Goal: Find specific page/section: Find specific page/section

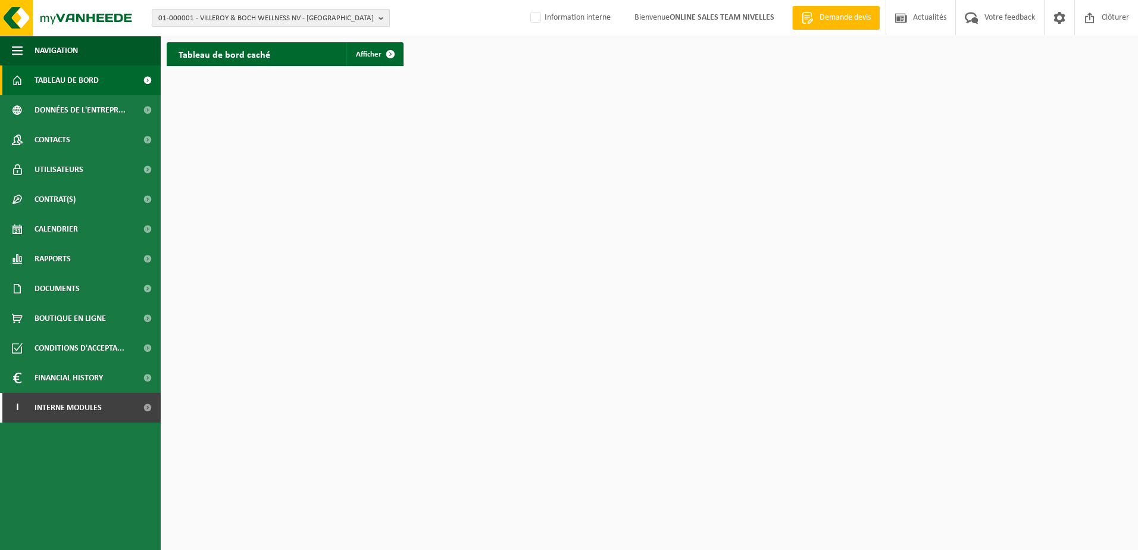
click at [382, 17] on b "button" at bounding box center [383, 18] width 11 height 17
click at [243, 40] on input "text" at bounding box center [271, 37] width 232 height 15
paste input "10-993691"
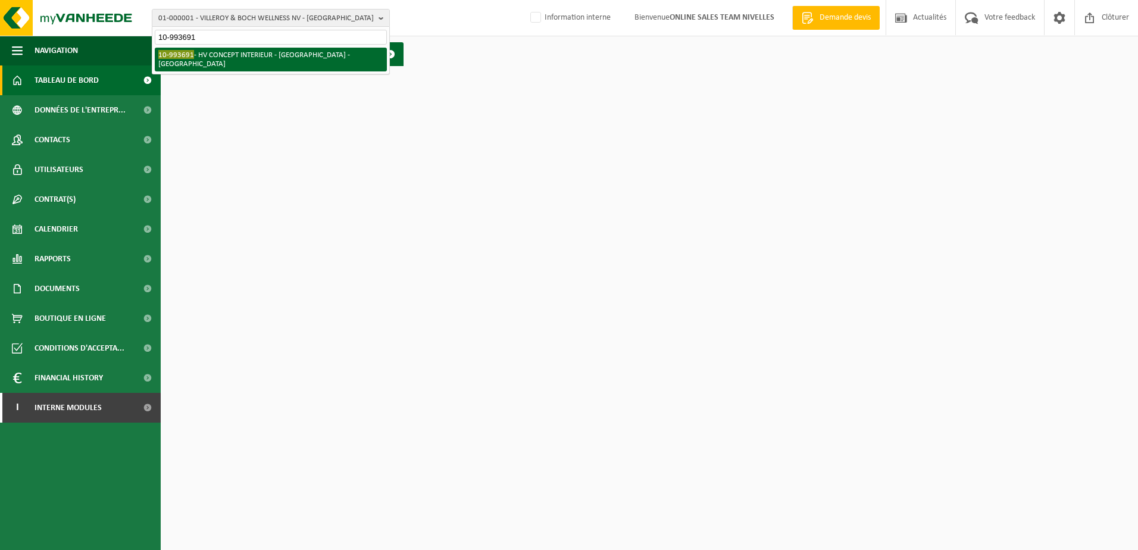
type input "10-993691"
click at [250, 52] on li "10-993691 - HV CONCEPT INTERIEUR - [GEOGRAPHIC_DATA] - [GEOGRAPHIC_DATA]" at bounding box center [271, 60] width 232 height 24
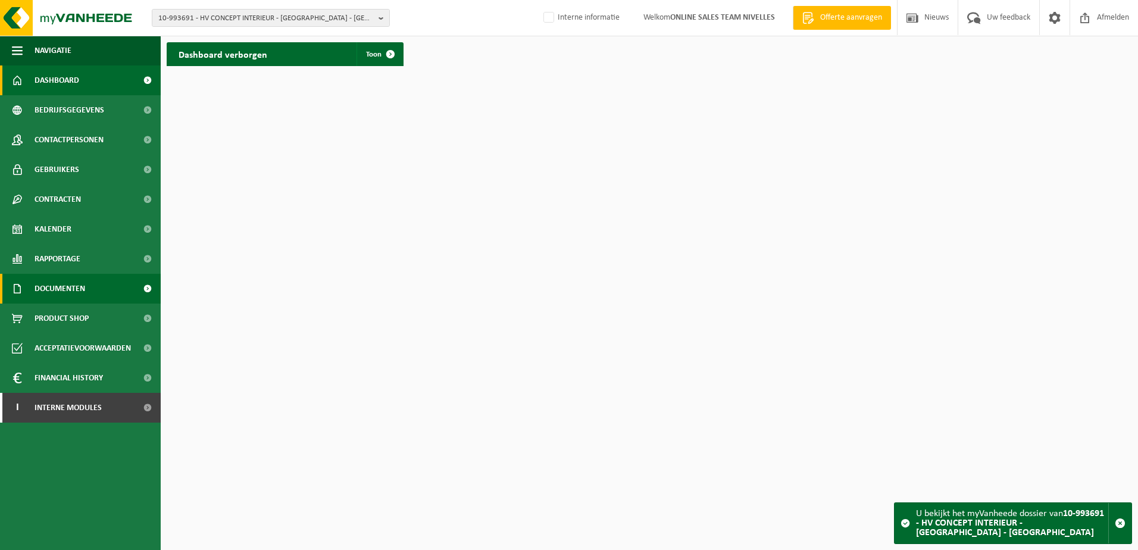
click at [143, 287] on span at bounding box center [147, 289] width 27 height 30
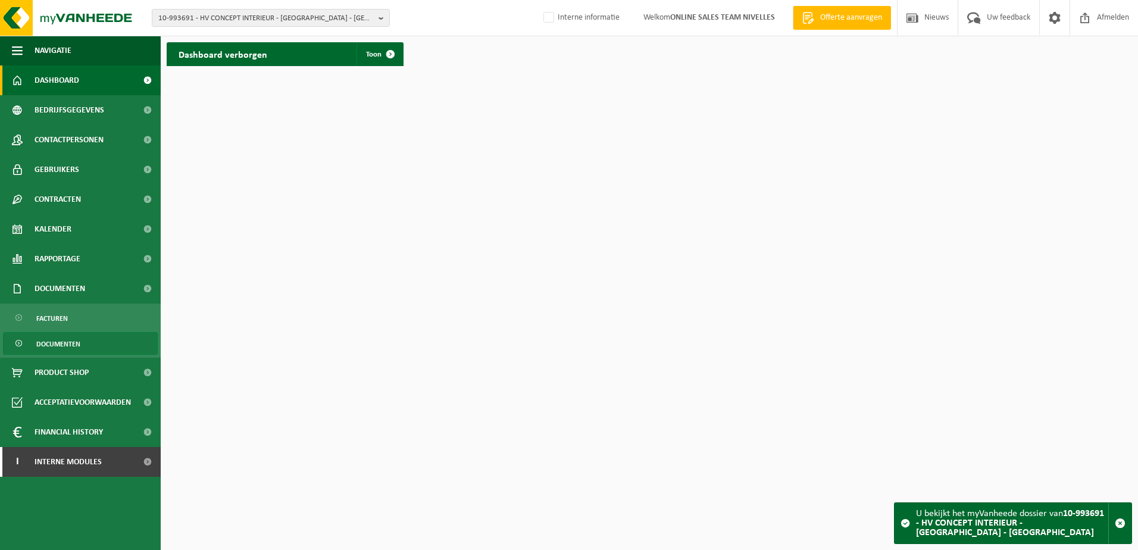
click at [123, 335] on link "Documenten" at bounding box center [80, 343] width 155 height 23
